Goal: Task Accomplishment & Management: Manage account settings

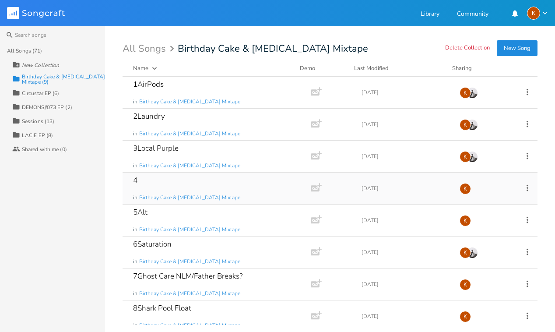
click at [523, 189] on icon at bounding box center [528, 188] width 10 height 10
click at [505, 196] on li "Edit Rename" at bounding box center [487, 201] width 70 height 15
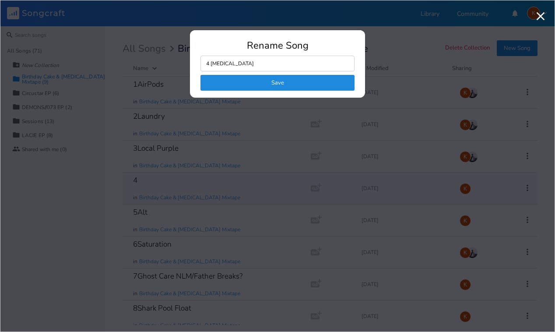
type input "4 [MEDICAL_DATA]"
click button "Save" at bounding box center [278, 83] width 154 height 16
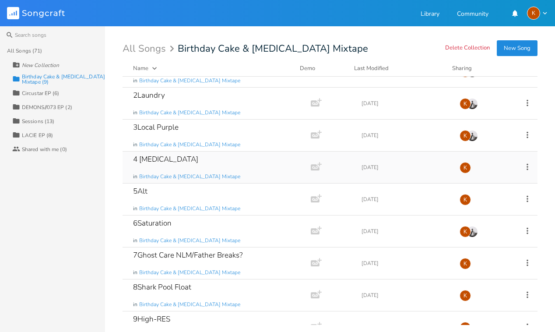
scroll to position [39, 0]
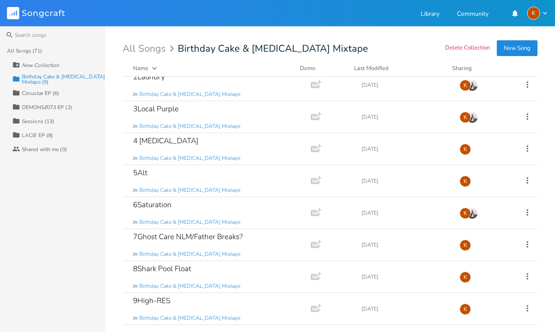
click at [527, 148] on icon at bounding box center [528, 148] width 2 height 7
click at [52, 210] on div "All Songs (71) New Collection Collection Birthday Cake & [MEDICAL_DATA] Mixtape…" at bounding box center [52, 188] width 105 height 288
click at [527, 242] on icon at bounding box center [528, 244] width 2 height 7
click at [482, 163] on span "Edit Rename" at bounding box center [469, 161] width 28 height 6
click at [270, 239] on div "7Ghost Care NLM/Father Breaks? in Birthday Cake & [MEDICAL_DATA] Mixtape" at bounding box center [215, 245] width 164 height 32
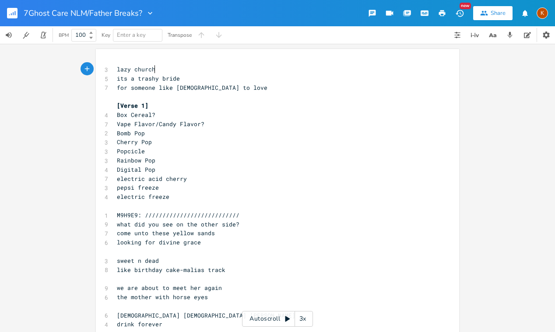
click at [115, 67] on pre "lazy church" at bounding box center [273, 69] width 316 height 9
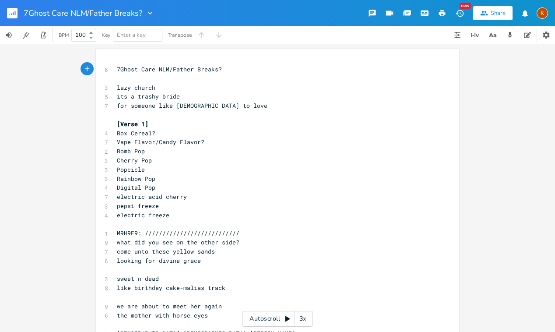
click at [15, 7] on button "button" at bounding box center [16, 13] width 18 height 21
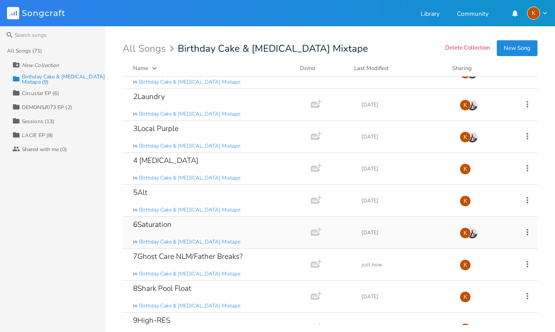
scroll to position [39, 0]
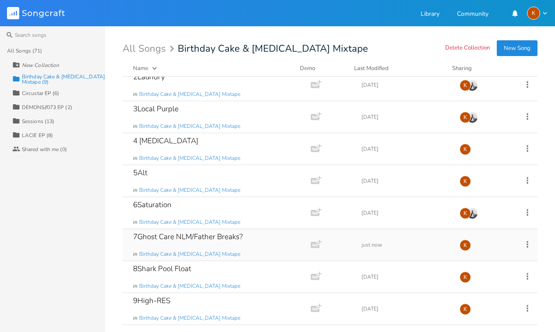
click at [525, 244] on icon at bounding box center [528, 245] width 10 height 10
click at [484, 158] on li "Edit Rename" at bounding box center [487, 160] width 70 height 15
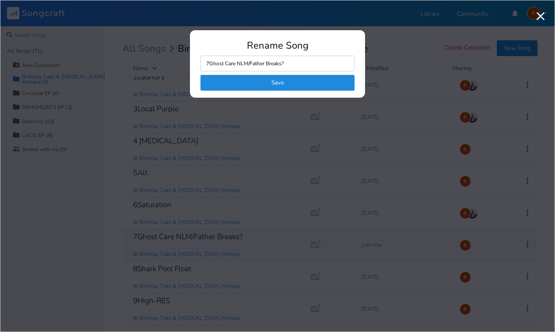
click at [313, 70] on input "7Ghost Care NLM/Father Breaks?" at bounding box center [278, 64] width 154 height 16
drag, startPoint x: 294, startPoint y: 59, endPoint x: 211, endPoint y: 61, distance: 83.2
click at [211, 61] on input "7Ghost Care NLM/Father Breaks?" at bounding box center [278, 64] width 154 height 16
type input "7"
click at [276, 80] on button "Save" at bounding box center [278, 83] width 154 height 16
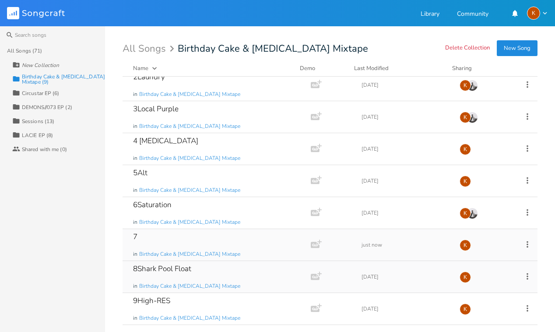
click at [527, 276] on icon at bounding box center [528, 276] width 2 height 7
click at [469, 188] on li "Edit Rename" at bounding box center [487, 192] width 70 height 15
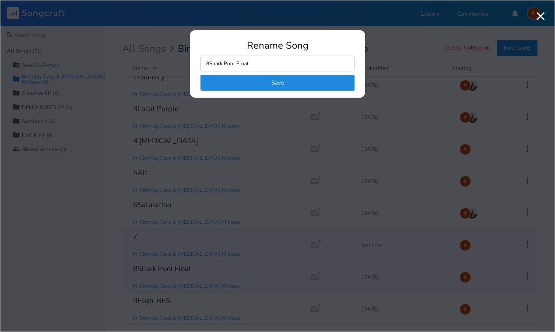
click at [242, 56] on input "8Shark Pool Float" at bounding box center [278, 64] width 154 height 16
drag, startPoint x: 258, startPoint y: 66, endPoint x: 210, endPoint y: 69, distance: 48.3
click at [210, 69] on input "8Shark Pool Float" at bounding box center [278, 64] width 154 height 16
click at [264, 81] on button "Save" at bounding box center [278, 83] width 154 height 16
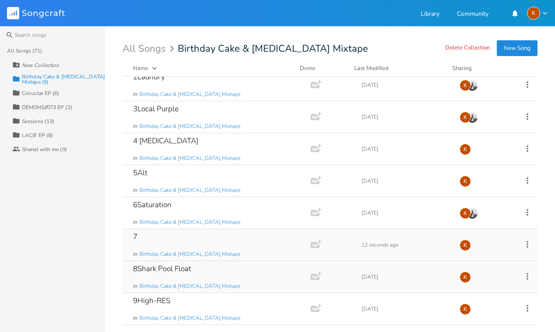
click at [243, 257] on div "7 in Birthday Cake & [MEDICAL_DATA] Mixtape" at bounding box center [215, 245] width 164 height 32
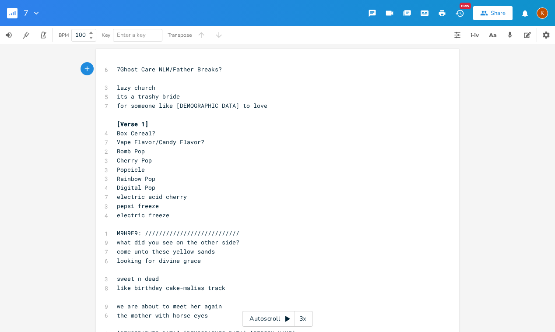
click at [11, 16] on rect "button" at bounding box center [12, 13] width 11 height 11
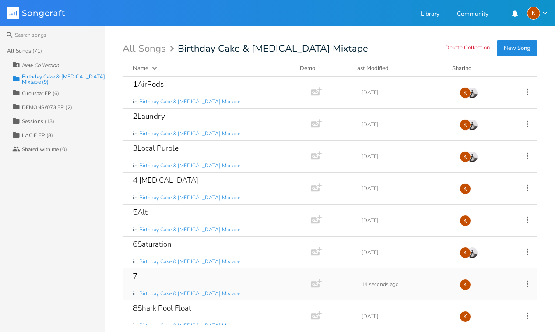
click at [247, 280] on div "7 in Birthday Cake & [MEDICAL_DATA] Mixtape" at bounding box center [215, 284] width 164 height 32
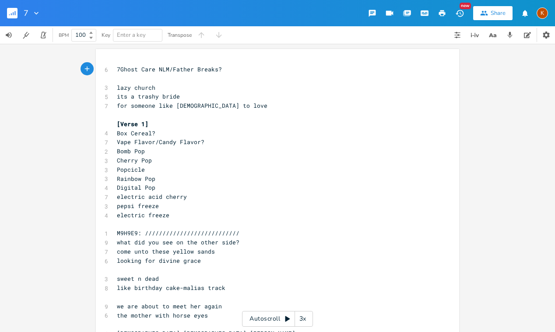
click at [7, 16] on div "7" at bounding box center [20, 13] width 41 height 26
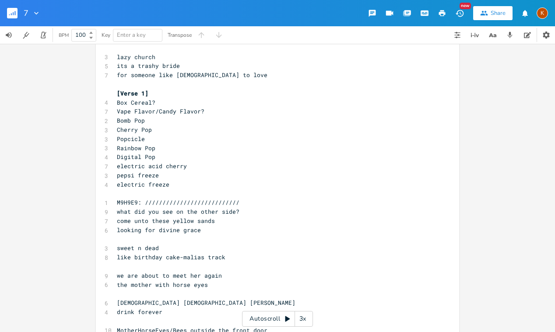
scroll to position [51, 0]
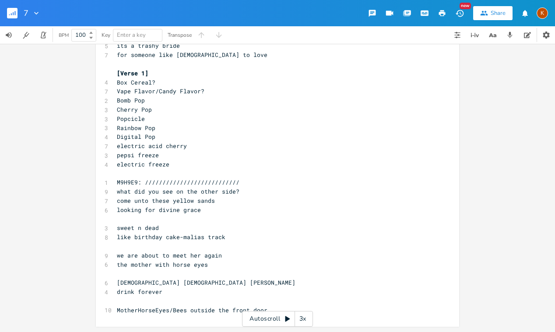
click at [18, 14] on button "button" at bounding box center [16, 13] width 18 height 21
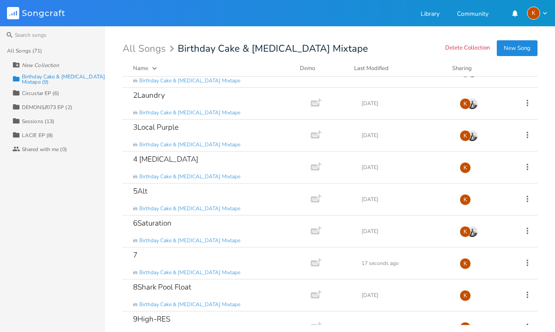
scroll to position [39, 0]
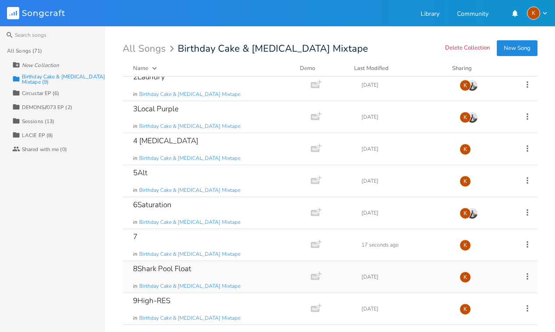
click at [250, 267] on div "8Shark Pool Float in Birthday Cake & [MEDICAL_DATA] Mixtape" at bounding box center [215, 277] width 164 height 32
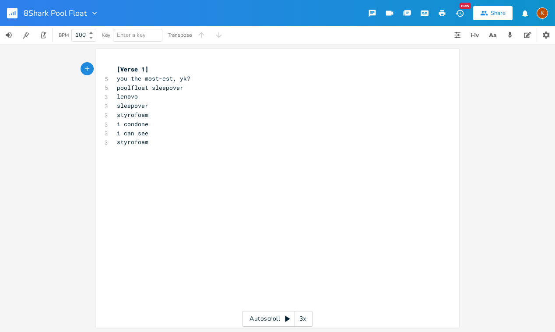
click at [174, 176] on div "xxxxxxxxxx [Verse 1] 5 you the most-est, yk? 5 poolfloat sleepover 3 lenovo 3 s…" at bounding box center [284, 196] width 338 height 267
click at [16, 11] on rect "button" at bounding box center [12, 13] width 11 height 11
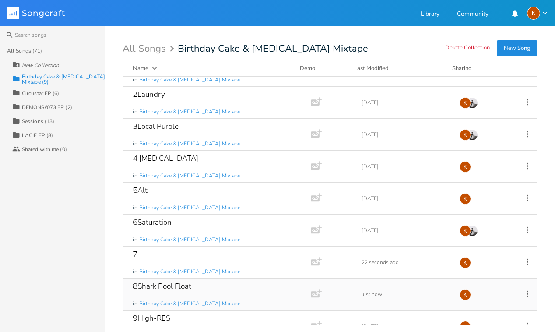
scroll to position [39, 0]
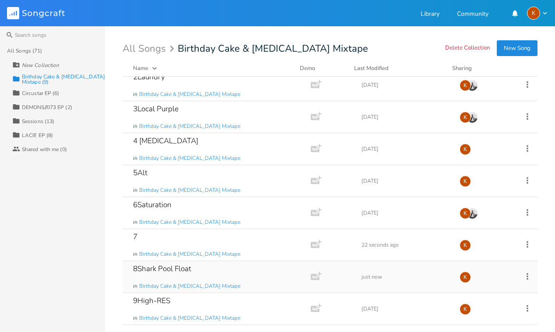
click at [523, 274] on icon at bounding box center [528, 276] width 10 height 10
click at [458, 188] on li "Edit Rename" at bounding box center [487, 192] width 70 height 15
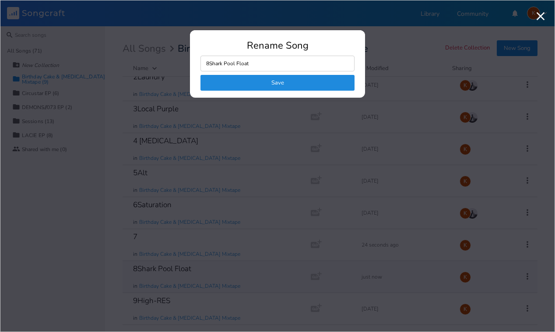
click at [264, 63] on input "8Shark Pool Float" at bounding box center [278, 64] width 154 height 16
type input "8"
click at [282, 88] on button "Save" at bounding box center [278, 83] width 154 height 16
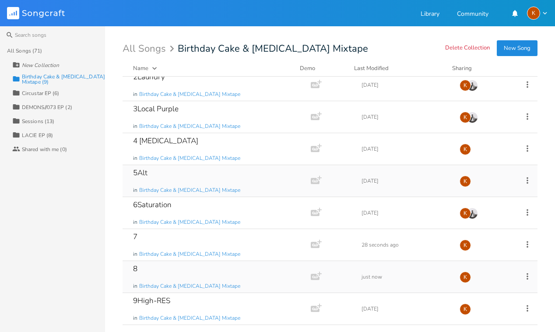
click at [525, 178] on icon at bounding box center [528, 181] width 10 height 10
click at [503, 194] on li "Edit Rename" at bounding box center [487, 194] width 70 height 15
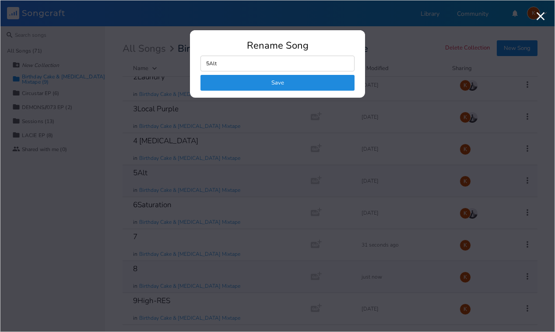
click at [237, 63] on input "5Alt" at bounding box center [278, 64] width 154 height 16
type input "5"
click button "Save" at bounding box center [278, 83] width 154 height 16
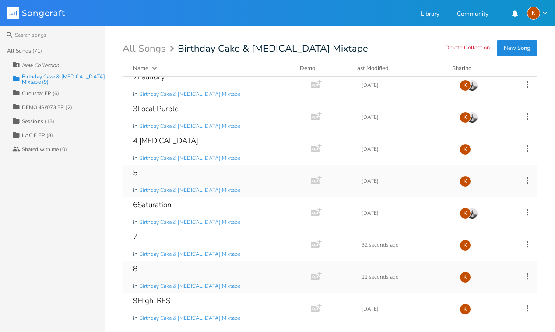
scroll to position [0, 0]
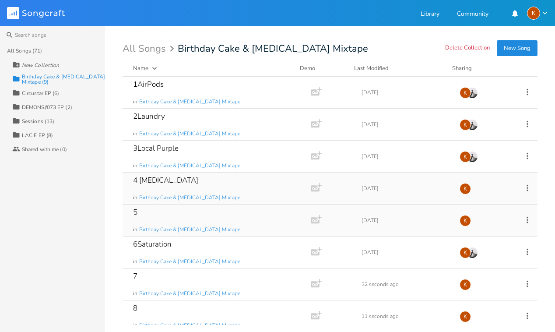
click at [524, 187] on icon at bounding box center [528, 188] width 10 height 10
click at [498, 204] on li "Edit Rename" at bounding box center [487, 201] width 70 height 15
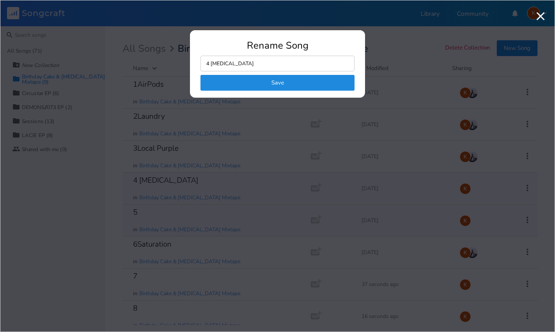
click at [268, 64] on input "4 [MEDICAL_DATA]" at bounding box center [278, 64] width 154 height 16
type input "4"
click at [275, 83] on button "Save" at bounding box center [278, 83] width 154 height 16
